Goal: Transaction & Acquisition: Purchase product/service

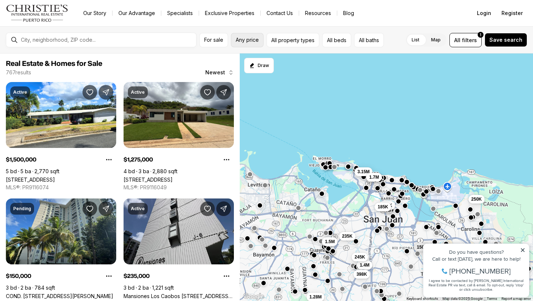
click at [257, 39] on span "Any price" at bounding box center [247, 40] width 23 height 6
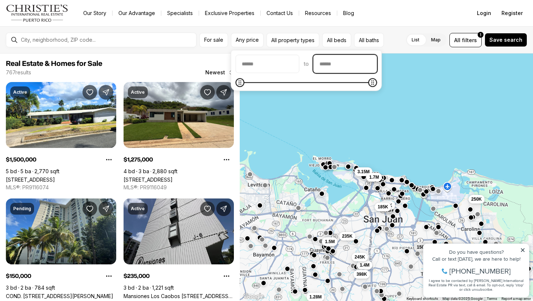
click at [360, 66] on input "priceMax" at bounding box center [345, 64] width 63 height 18
type input "********"
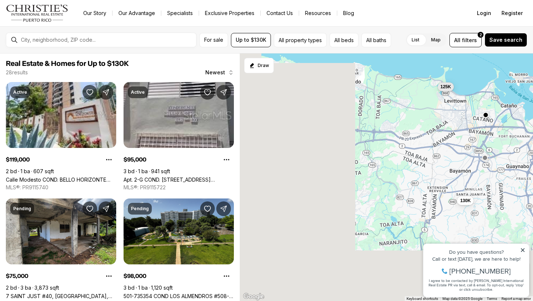
drag, startPoint x: 337, startPoint y: 177, endPoint x: 536, endPoint y: 93, distance: 216.3
click at [533, 93] on html "Go to: Homepage Our Story Our Advantage Specialists Exclusive Properties Contac…" at bounding box center [266, 150] width 533 height 301
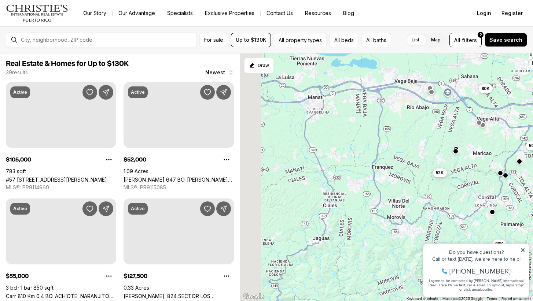
drag, startPoint x: 342, startPoint y: 126, endPoint x: 529, endPoint y: 107, distance: 187.9
click at [529, 107] on div "130K 125K 105K 52K 55K 128K 80K 115K 110K 59K 100K 90K" at bounding box center [386, 178] width 293 height 248
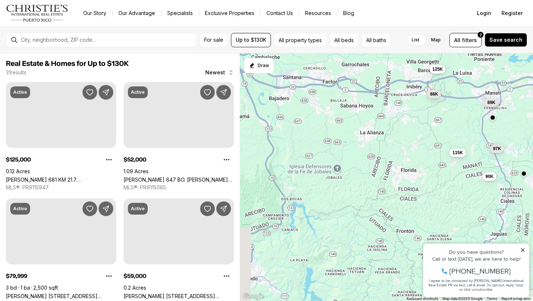
drag, startPoint x: 351, startPoint y: 136, endPoint x: 532, endPoint y: 132, distance: 180.9
click at [532, 132] on div "52K 80K 59K 90K 125K 97K 89K 86K 125K 115K 119K 90K" at bounding box center [386, 178] width 293 height 248
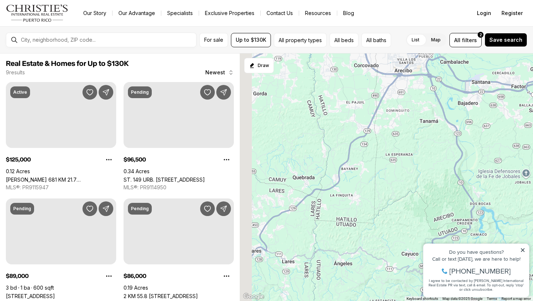
drag, startPoint x: 324, startPoint y: 128, endPoint x: 514, endPoint y: 132, distance: 190.4
click at [514, 132] on div "125K 97K 89K 86K 115K 90K 119K 72K 95K" at bounding box center [386, 178] width 293 height 248
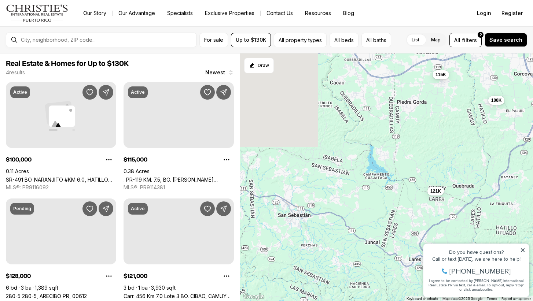
drag, startPoint x: 365, startPoint y: 137, endPoint x: 527, endPoint y: 145, distance: 162.3
click at [527, 145] on div "100K 115K 128K 121K" at bounding box center [386, 178] width 293 height 248
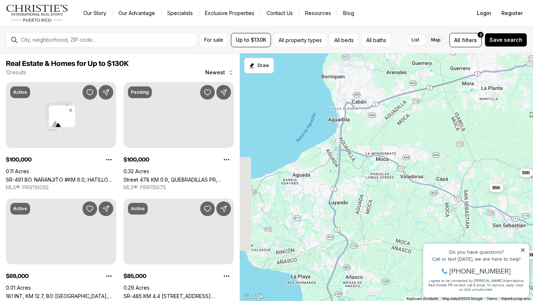
drag, startPoint x: 301, startPoint y: 147, endPoint x: 516, endPoint y: 157, distance: 215.9
click at [516, 157] on div "100K 115K 121K 100K 69K 85K 110K 85K 105K 85K 50K 77K" at bounding box center [386, 178] width 293 height 248
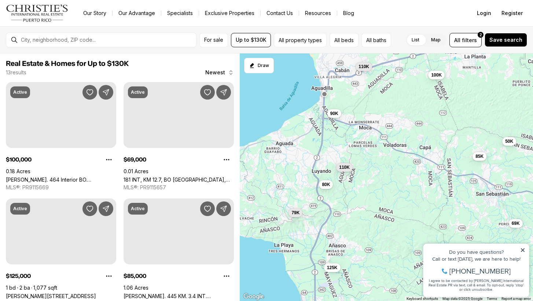
drag, startPoint x: 430, startPoint y: 173, endPoint x: 413, endPoint y: 140, distance: 36.4
click at [413, 140] on div "69K 85K 50K 100K 125K 95K 110K 90K 110K 77K 80K 79K" at bounding box center [386, 178] width 293 height 248
click at [437, 75] on span "100K" at bounding box center [437, 74] width 11 height 6
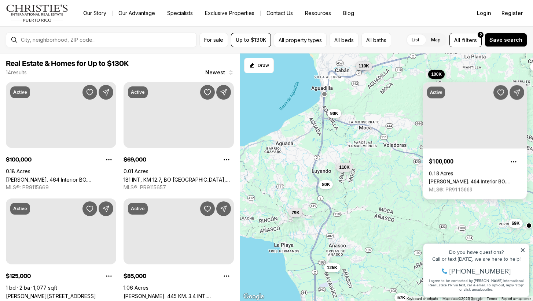
click at [363, 66] on span "110K" at bounding box center [364, 66] width 11 height 6
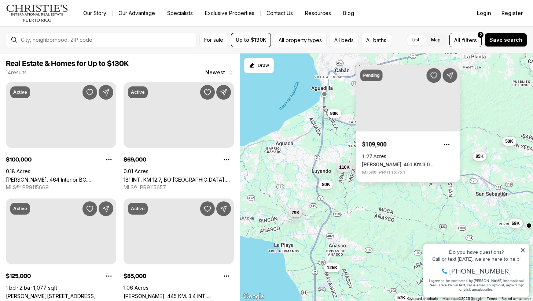
click at [438, 72] on div "Pending $109,900 1.27 Acres [PERSON_NAME]. 461 Km 3.0 [GEOGRAPHIC_DATA][PERSON_…" at bounding box center [408, 123] width 105 height 117
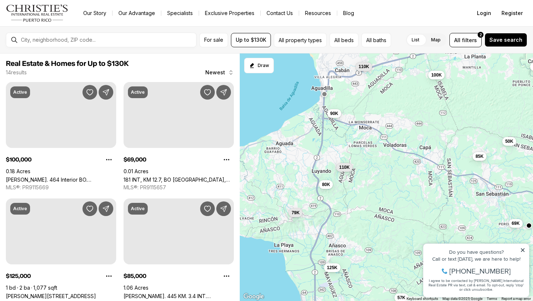
click at [438, 72] on span "100K" at bounding box center [437, 75] width 11 height 6
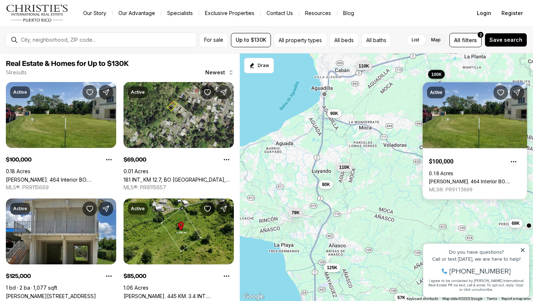
click at [366, 70] on div "110K" at bounding box center [364, 66] width 17 height 9
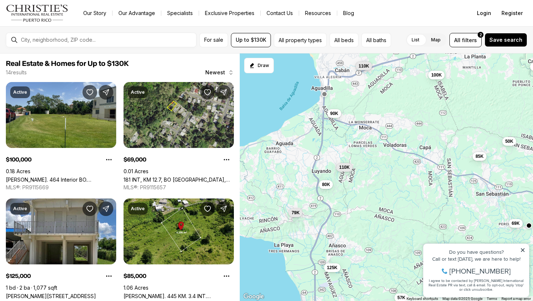
click at [366, 68] on span "110K" at bounding box center [364, 66] width 11 height 6
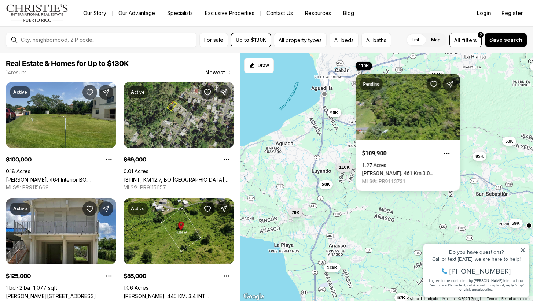
click at [336, 113] on span "90K" at bounding box center [334, 113] width 8 height 6
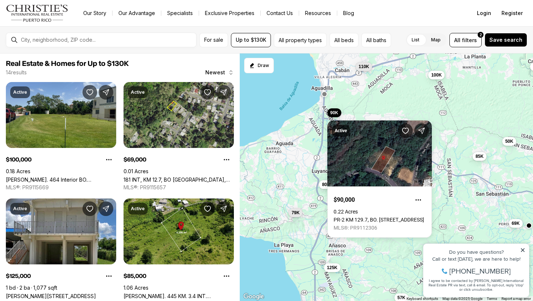
click at [306, 139] on div "69K 85K 50K 100K 125K 110K 90K 110K 80K 79K 105K 57K" at bounding box center [386, 178] width 293 height 248
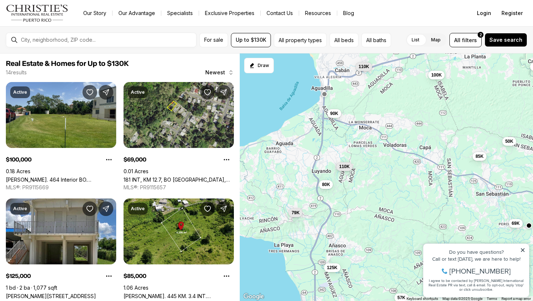
click at [341, 165] on span "110K" at bounding box center [344, 167] width 11 height 6
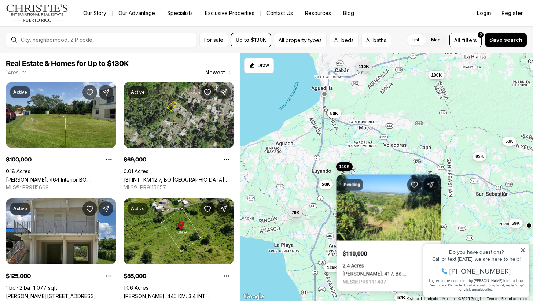
click at [381, 158] on div "69K 85K 50K 100K 125K 110K 90K 110K 80K 79K 105K 57K" at bounding box center [386, 178] width 293 height 248
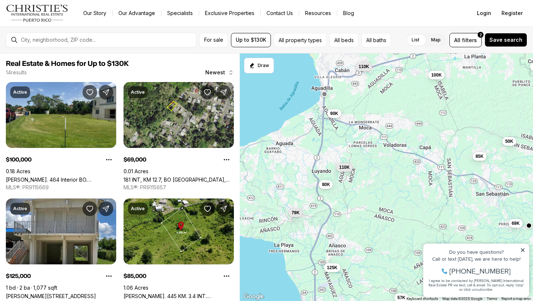
click at [482, 162] on div "69K 85K 50K 100K 125K 110K 90K 110K 80K 79K 105K 57K" at bounding box center [386, 178] width 293 height 248
click at [480, 160] on button "85K" at bounding box center [480, 155] width 14 height 9
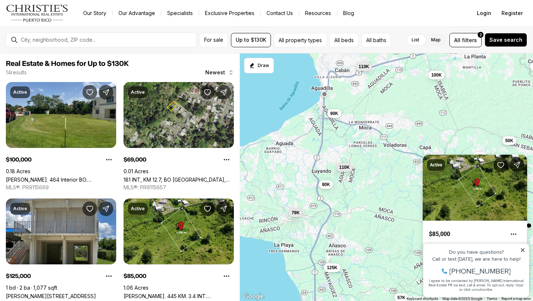
click at [507, 142] on span "50K" at bounding box center [509, 141] width 8 height 6
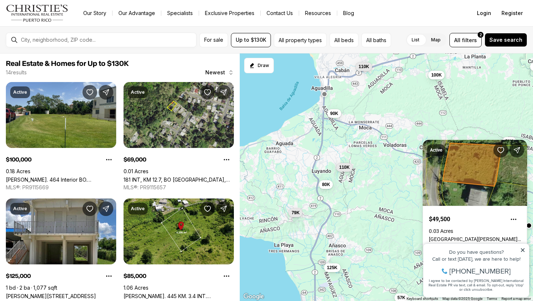
click at [465, 143] on div "Active $49,500 0.03 Acres [PERSON_NAME][GEOGRAPHIC_DATA], 00662 MLS®: PR9108880" at bounding box center [475, 198] width 105 height 117
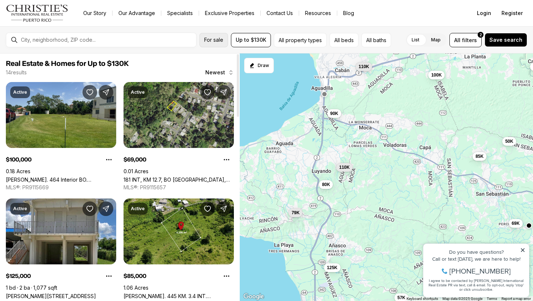
click at [222, 41] on span "For sale" at bounding box center [213, 40] width 19 height 6
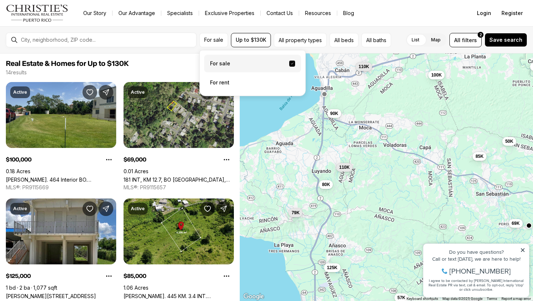
click at [284, 61] on label "For sale" at bounding box center [252, 64] width 97 height 18
click at [289, 61] on button "For sale" at bounding box center [292, 64] width 6 height 6
click at [308, 40] on button "All property types" at bounding box center [300, 40] width 53 height 14
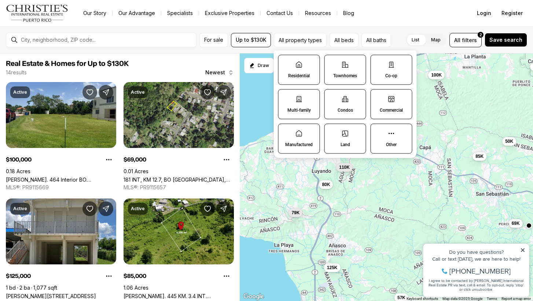
click at [298, 69] on label "Residential" at bounding box center [299, 70] width 42 height 30
click at [286, 63] on button "Residential" at bounding box center [282, 58] width 7 height 7
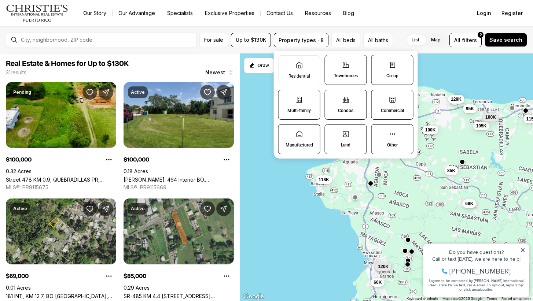
click at [472, 207] on button "69K" at bounding box center [469, 203] width 14 height 9
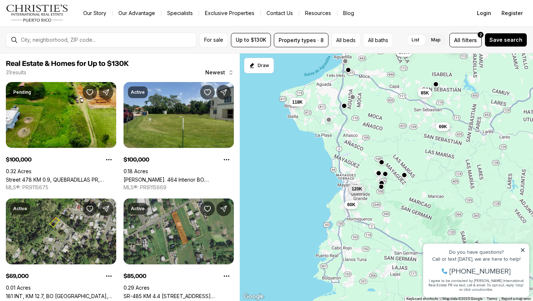
drag, startPoint x: 435, startPoint y: 223, endPoint x: 407, endPoint y: 143, distance: 84.2
click at [407, 143] on div "69K 85K 100K 105K 100K 85K 120K 129K 118K 60K 95K 115K" at bounding box center [386, 178] width 293 height 248
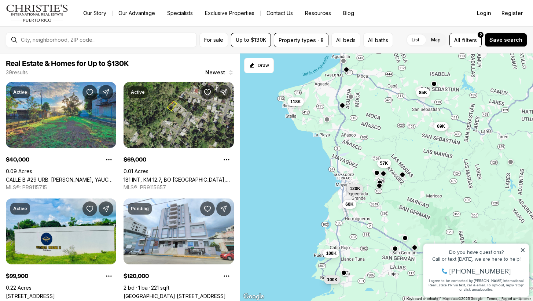
click at [379, 185] on button "button" at bounding box center [380, 186] width 6 height 6
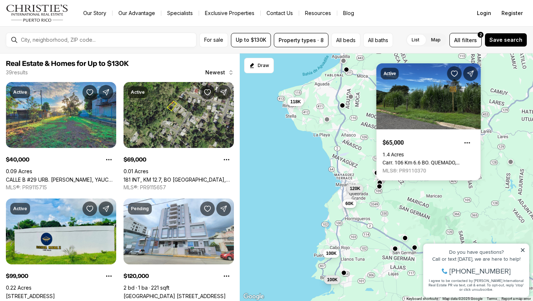
click at [348, 205] on span "60K" at bounding box center [350, 204] width 8 height 6
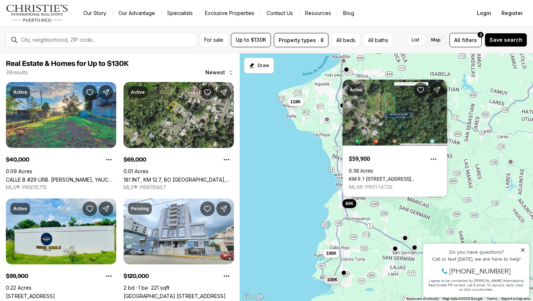
click at [329, 139] on div "69K 85K 57K 120K 118K 60K 40K 100K 95K 117K 32K 100K" at bounding box center [386, 178] width 293 height 248
